Goal: Navigation & Orientation: Find specific page/section

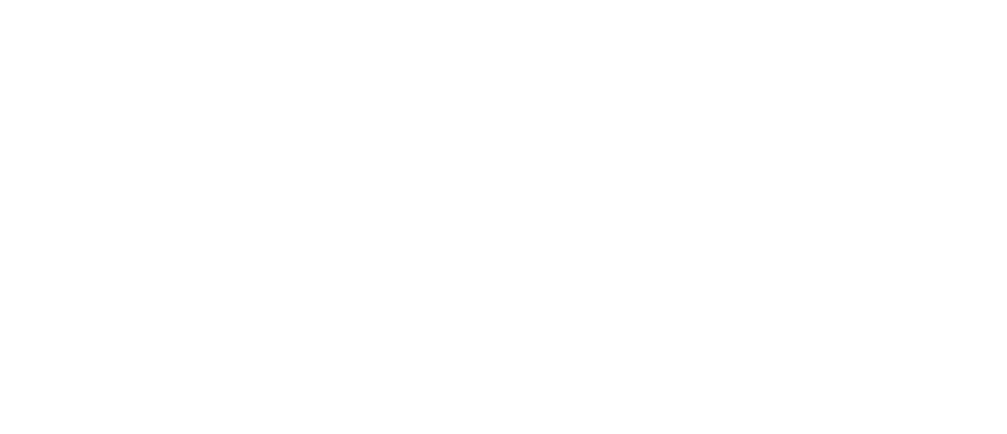
click at [384, 0] on html at bounding box center [503, 0] width 1007 height 0
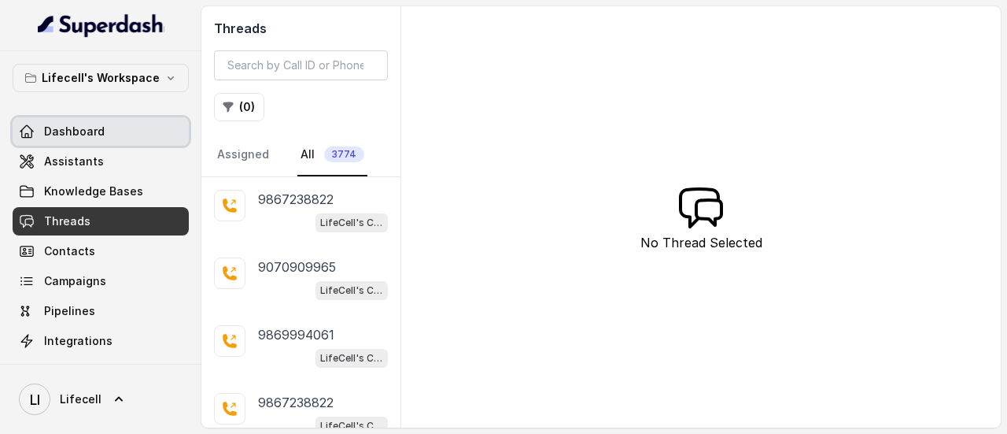
click at [75, 129] on span "Dashboard" at bounding box center [74, 132] width 61 height 16
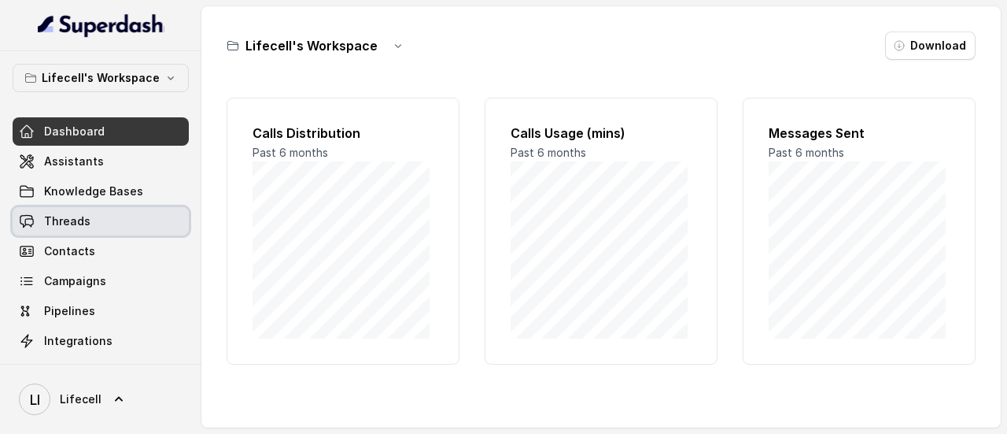
click at [64, 213] on span "Threads" at bounding box center [67, 221] width 46 height 16
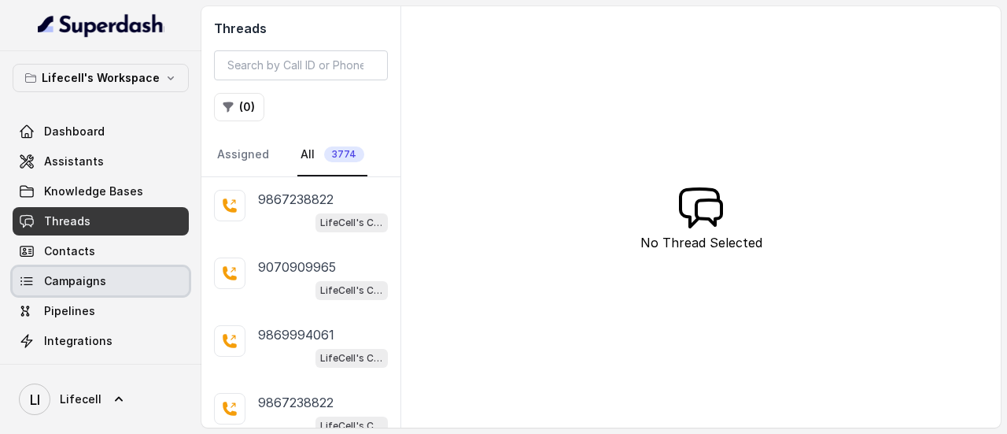
click at [85, 280] on span "Campaigns" at bounding box center [75, 281] width 62 height 16
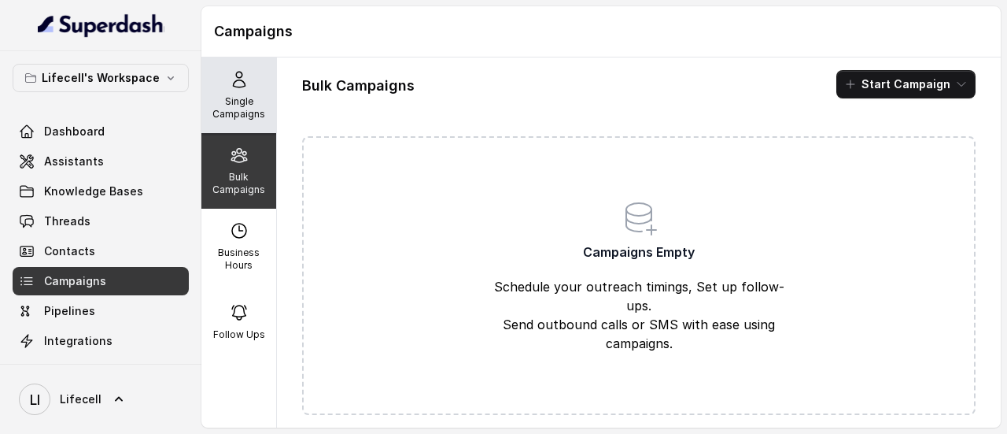
click at [227, 107] on p "Single Campaigns" at bounding box center [239, 107] width 62 height 25
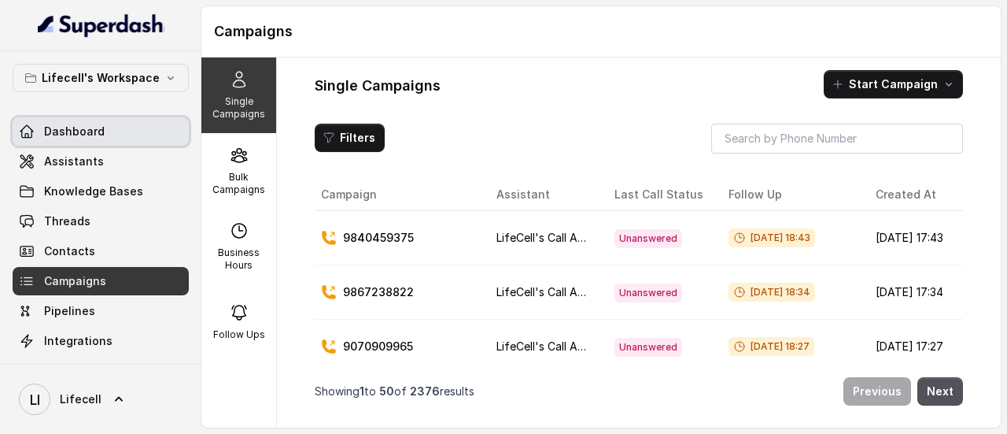
click at [104, 133] on link "Dashboard" at bounding box center [101, 131] width 176 height 28
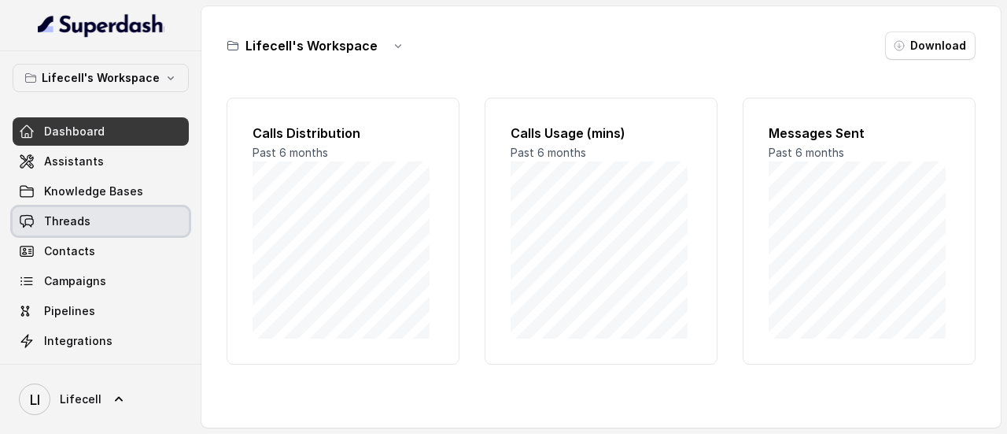
click at [74, 226] on span "Threads" at bounding box center [67, 221] width 46 height 16
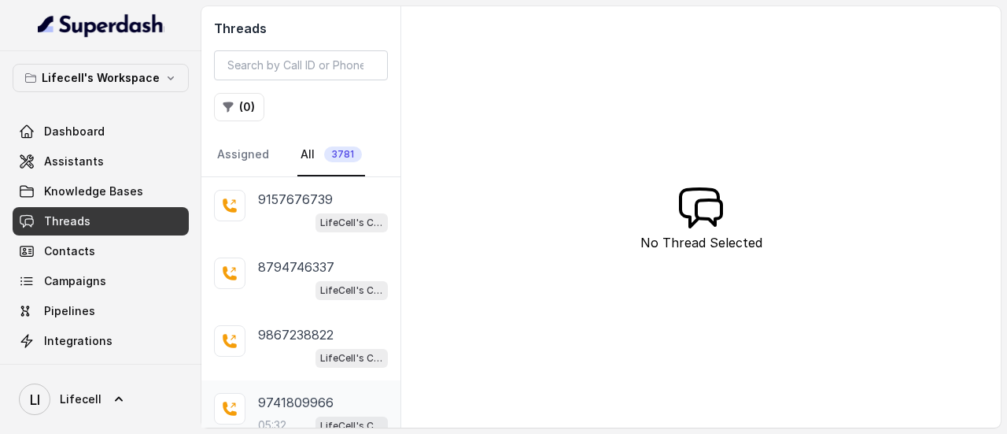
click at [331, 393] on p "9741809966" at bounding box center [296, 402] width 76 height 19
